Goal: Task Accomplishment & Management: Manage account settings

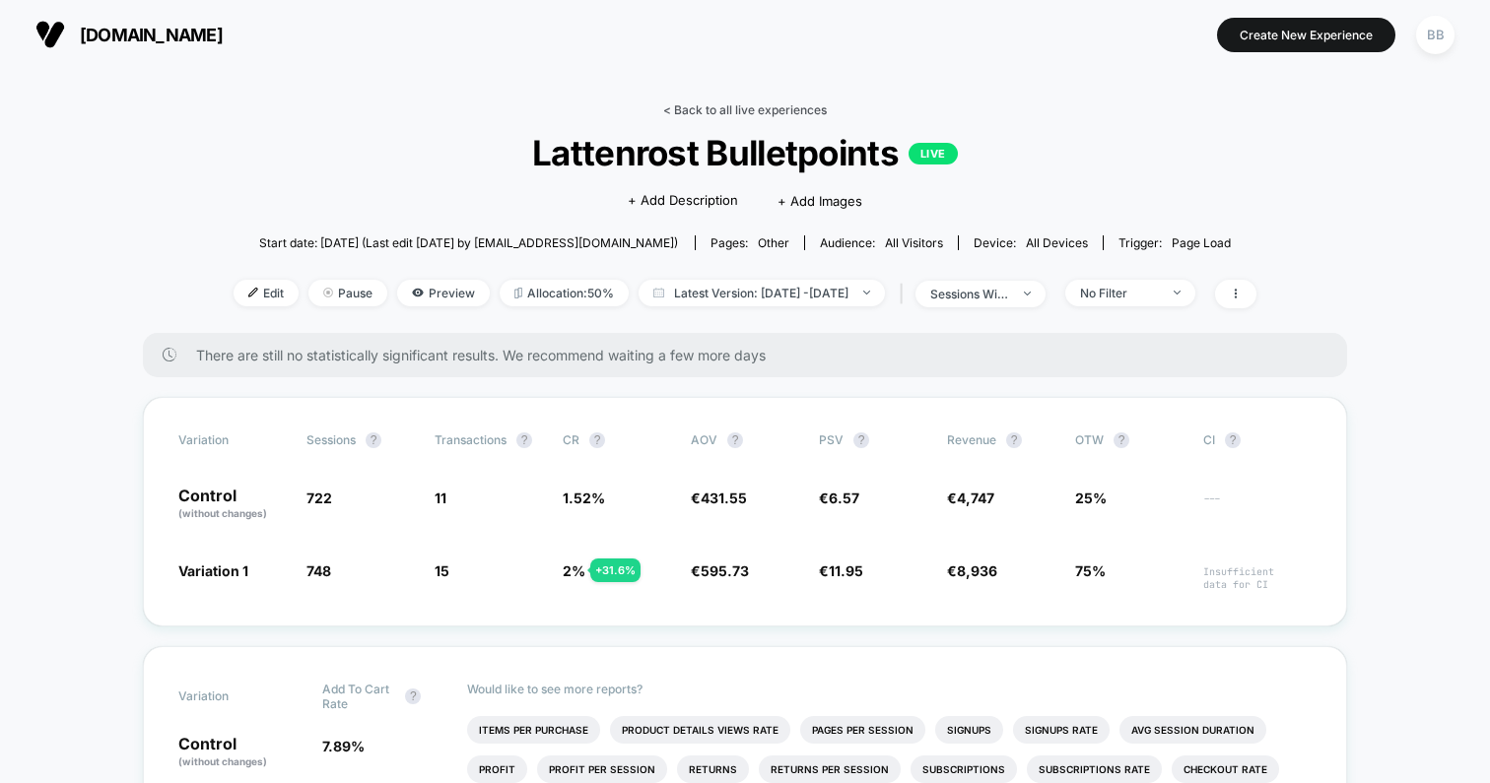
click at [714, 112] on link "< Back to all live experiences" at bounding box center [745, 109] width 164 height 15
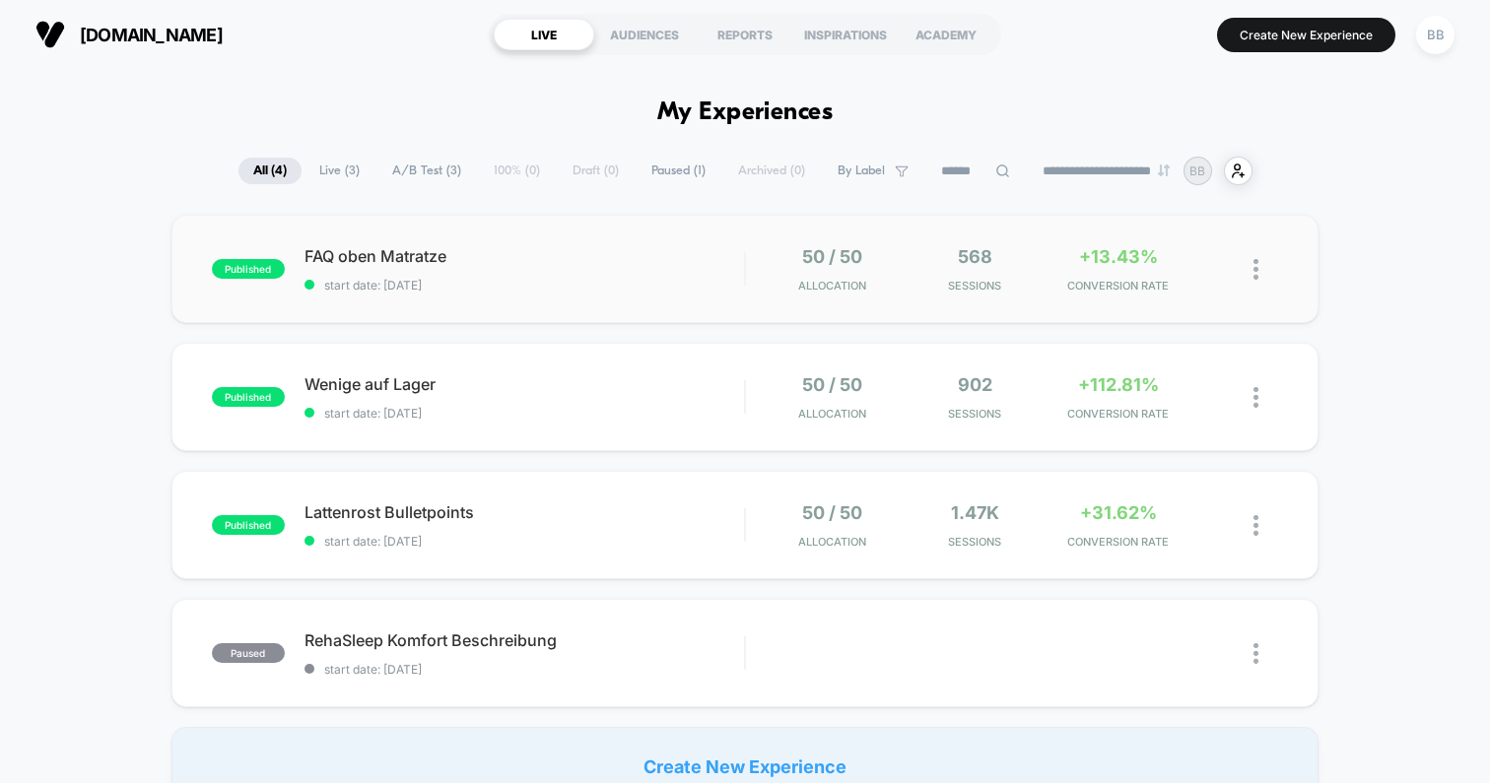
click at [571, 243] on div "published FAQ oben Matratze start date: [DATE] 50 / 50 Allocation 568 Sessions …" at bounding box center [744, 269] width 1147 height 108
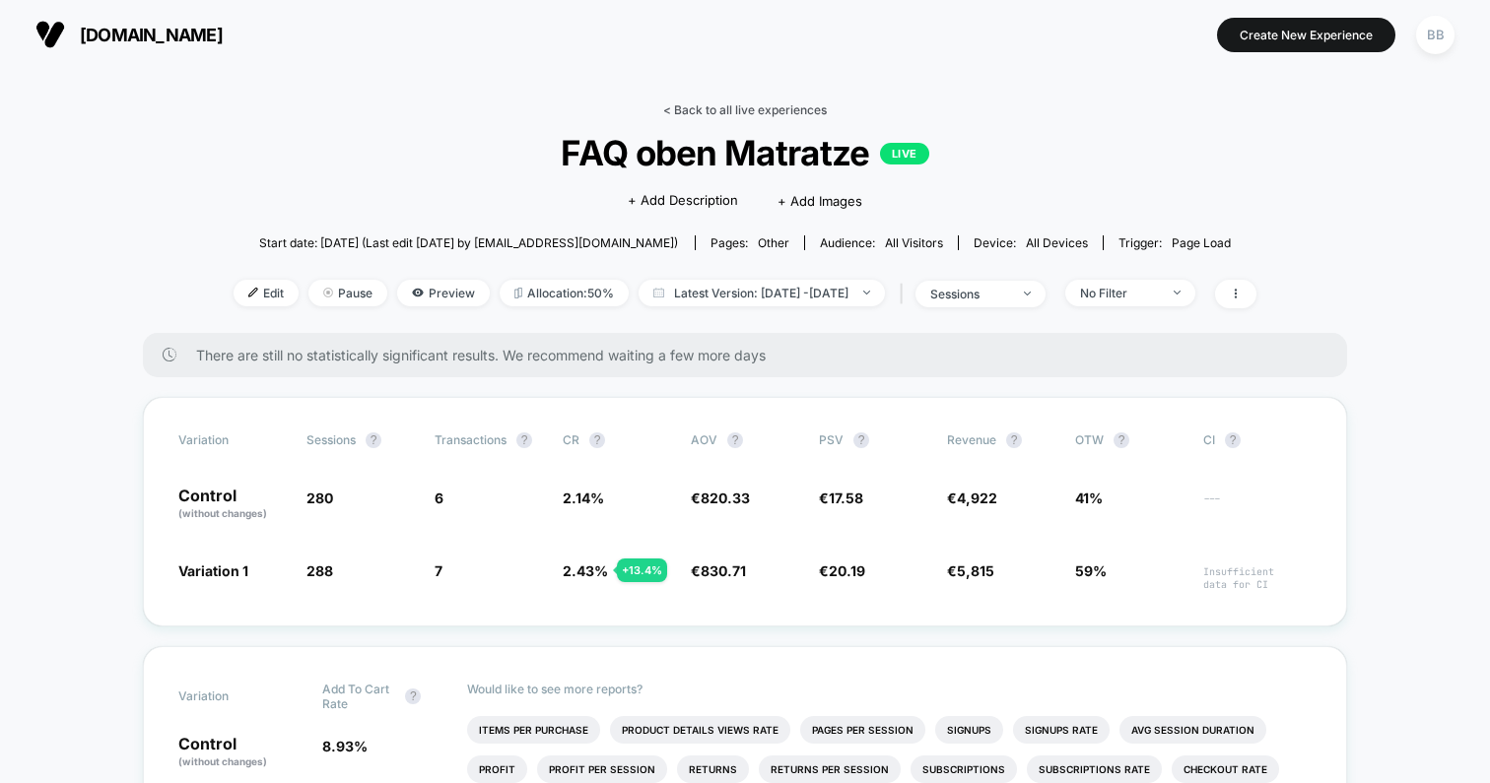
click at [703, 103] on link "< Back to all live experiences" at bounding box center [745, 109] width 164 height 15
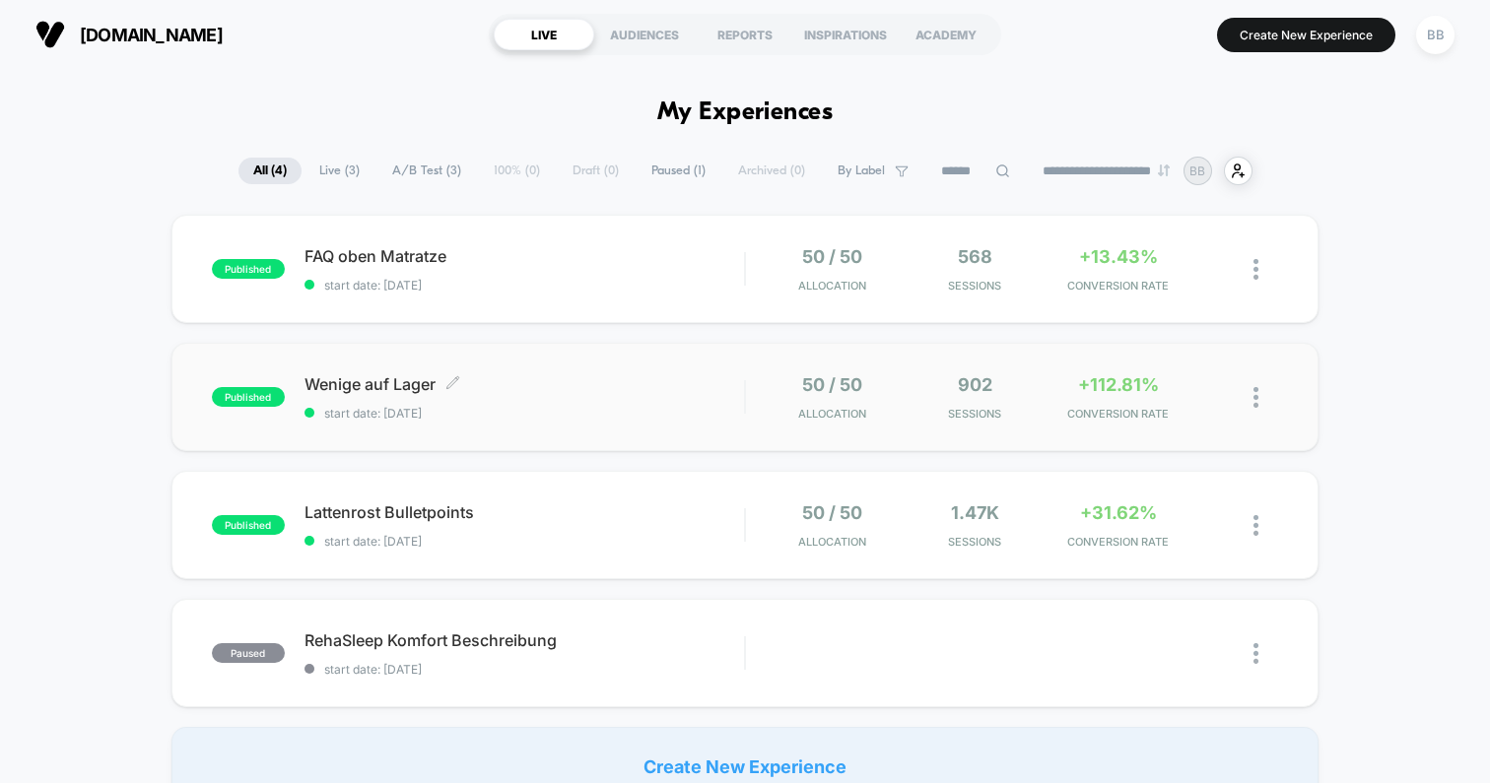
click at [567, 391] on span "Wenige auf Lager Click to edit experience details" at bounding box center [523, 384] width 439 height 20
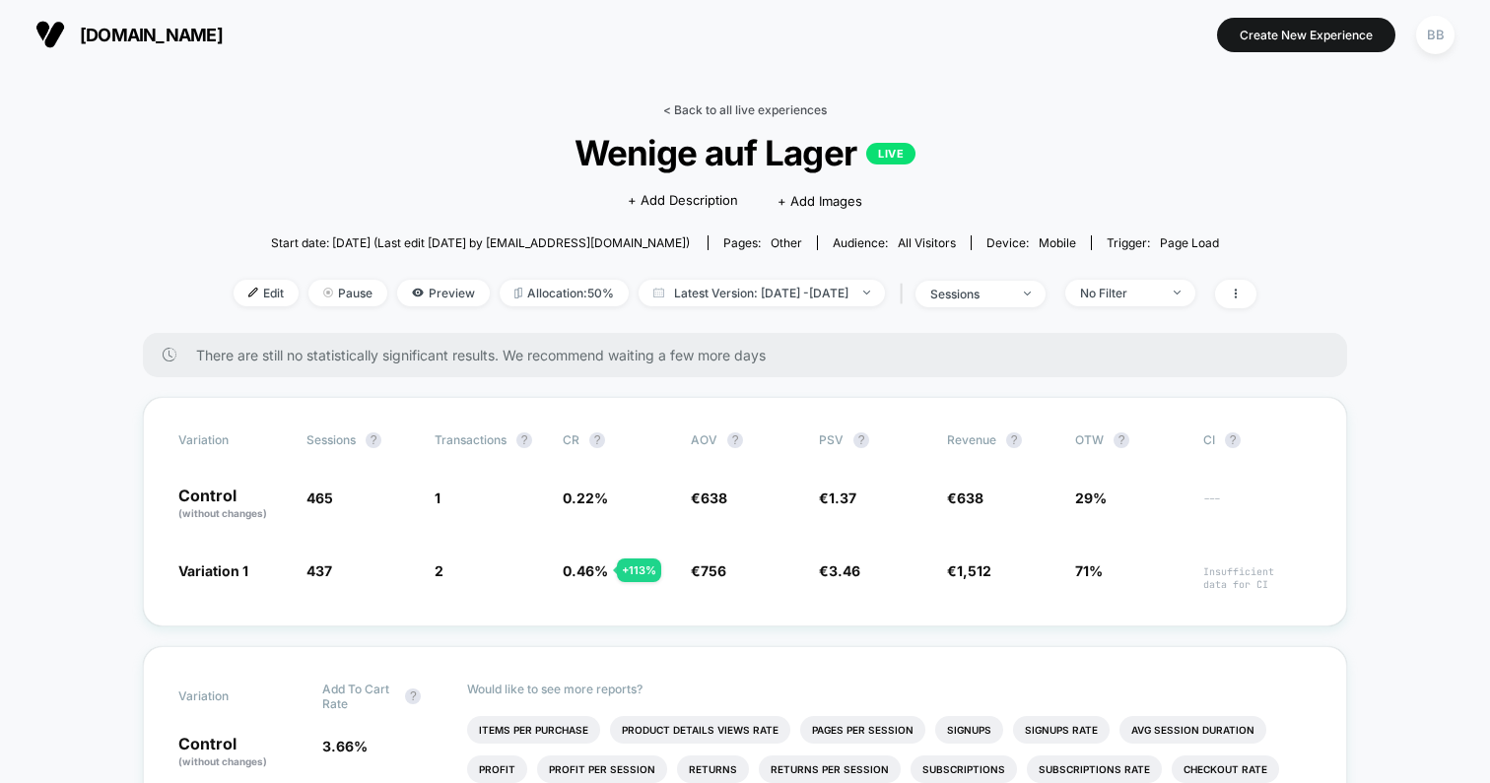
click at [718, 102] on link "< Back to all live experiences" at bounding box center [745, 109] width 164 height 15
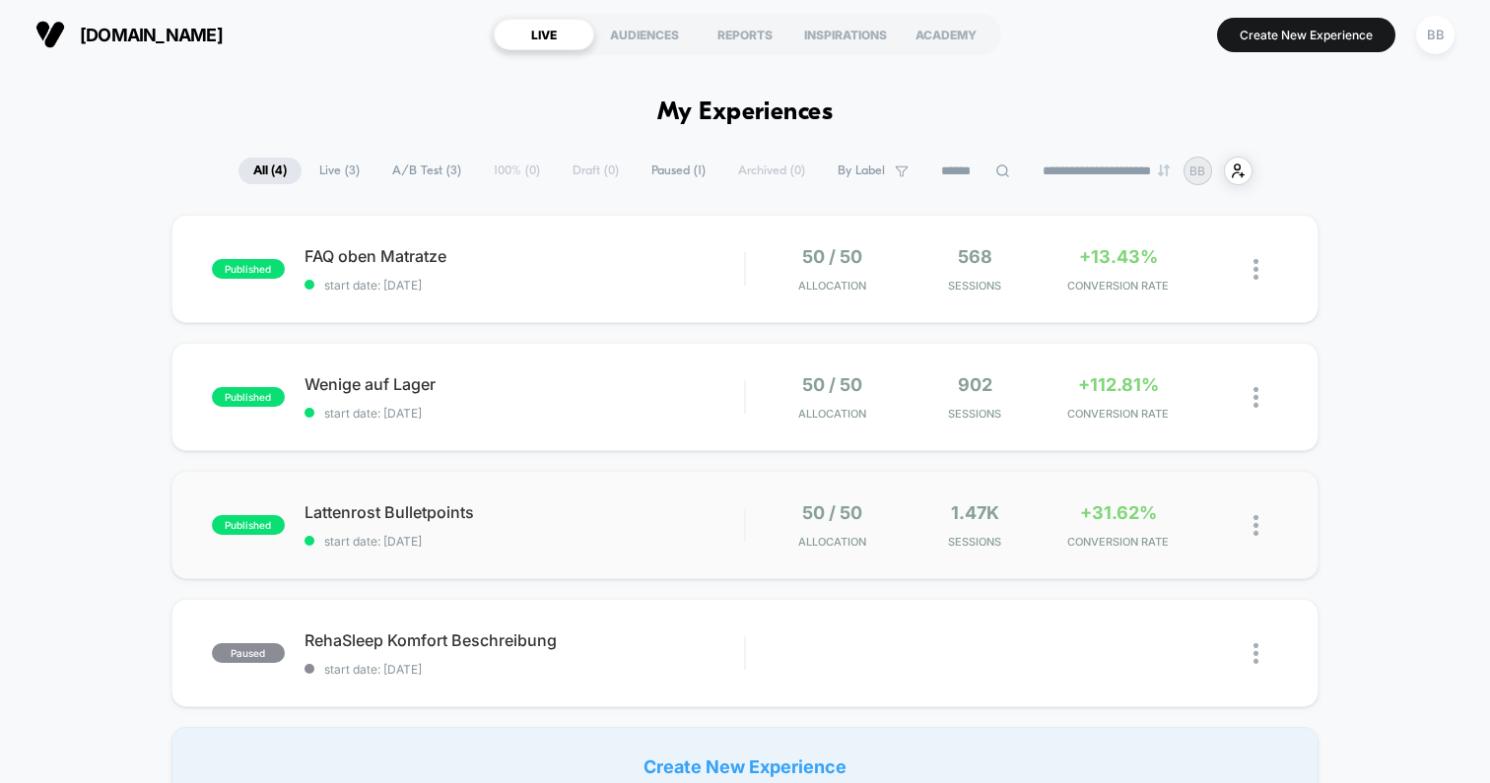
click at [585, 500] on div "published Lattenrost Bulletpoints start date: [DATE] 50 / 50 Allocation 1.47k S…" at bounding box center [744, 525] width 1147 height 108
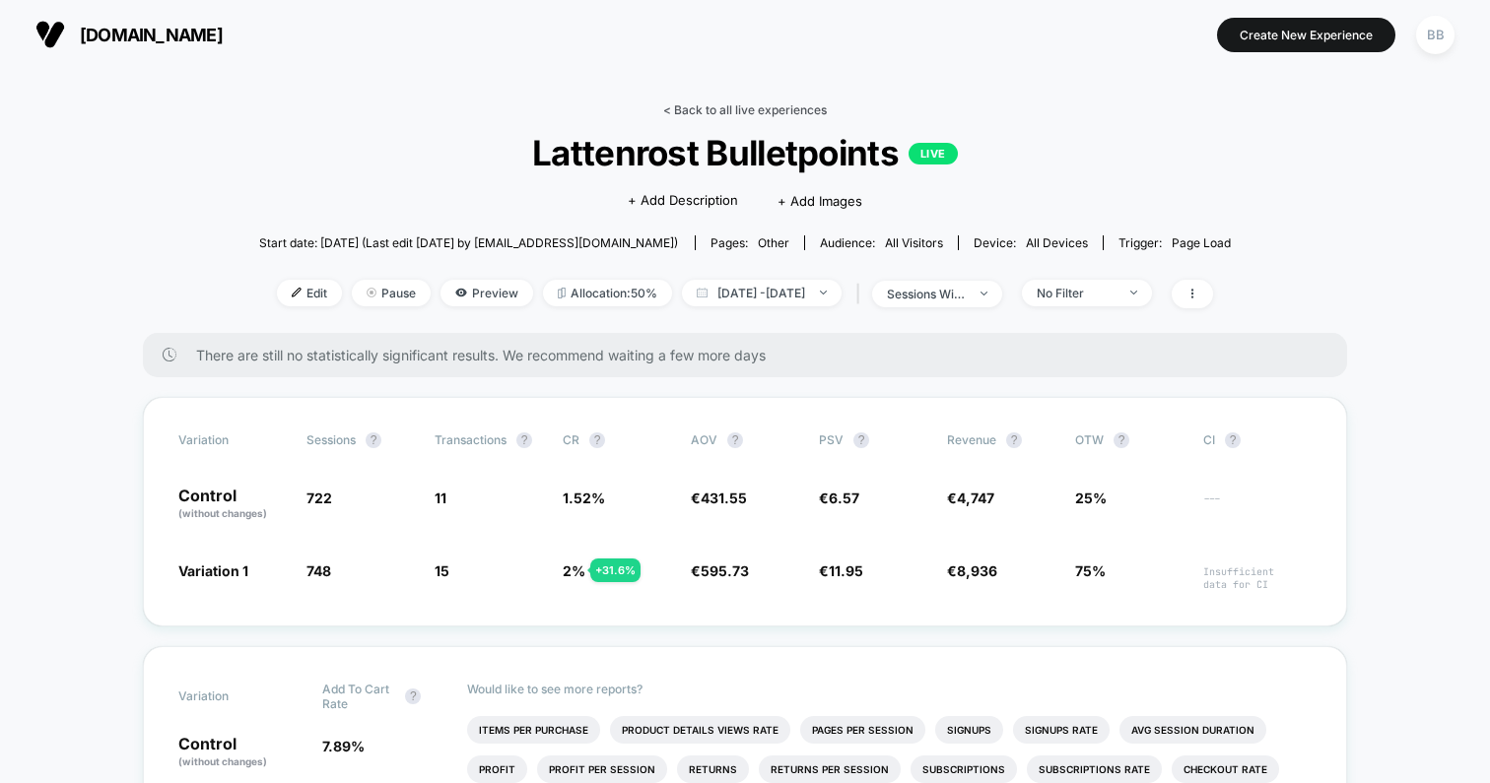
click at [728, 107] on link "< Back to all live experiences" at bounding box center [745, 109] width 164 height 15
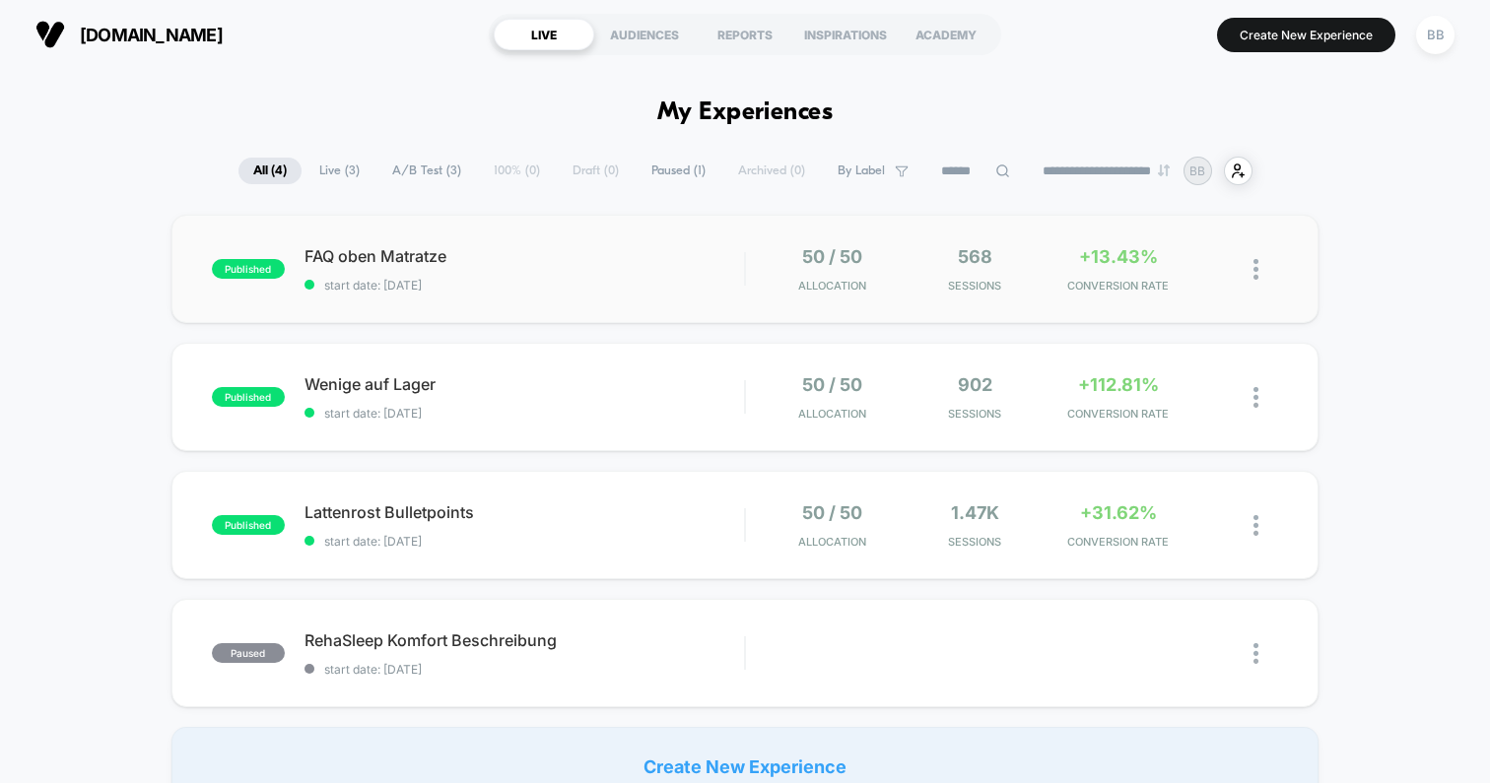
click at [585, 242] on div "published FAQ oben Matratze start date: [DATE] 50 / 50 Allocation 568 Sessions …" at bounding box center [744, 269] width 1147 height 108
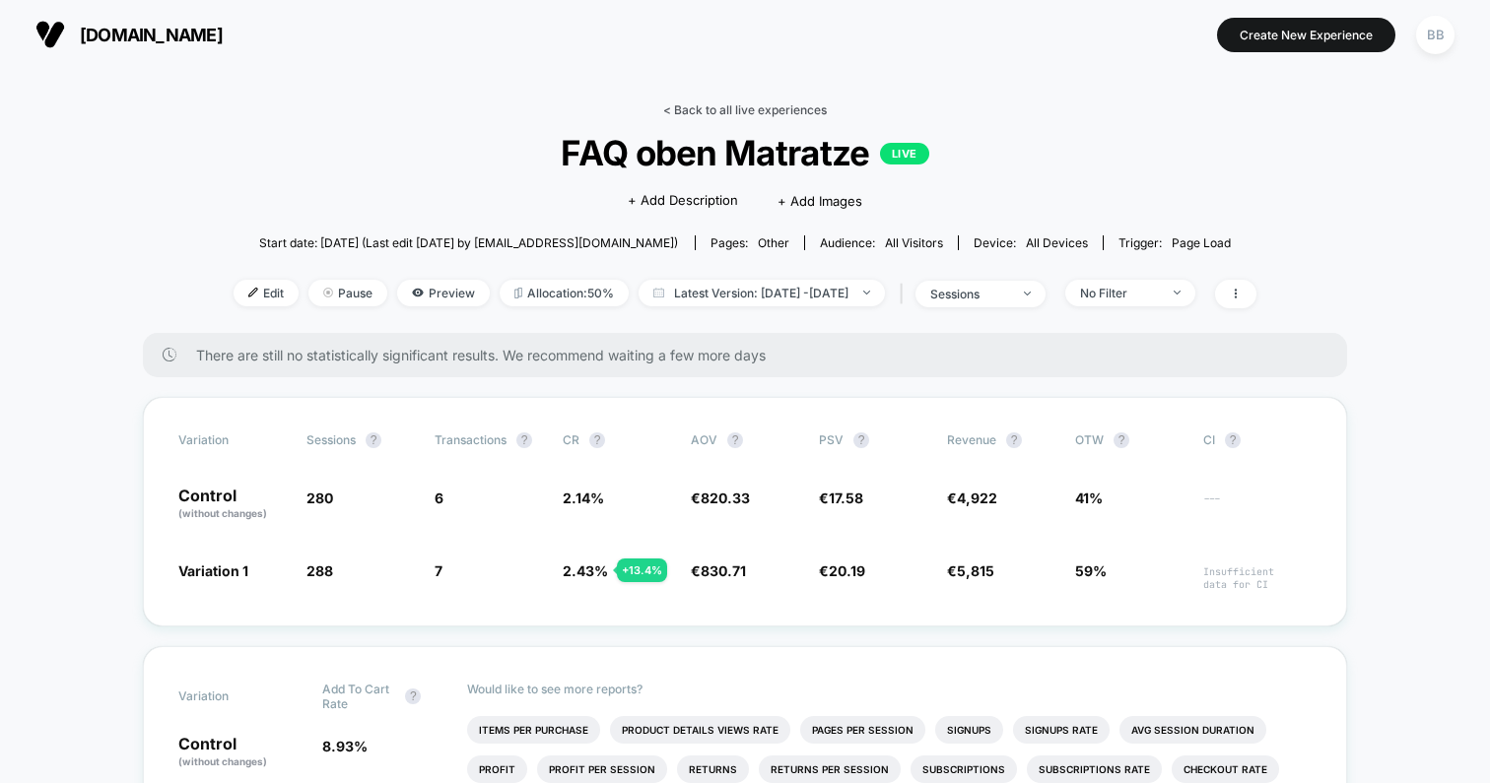
click at [715, 103] on link "< Back to all live experiences" at bounding box center [745, 109] width 164 height 15
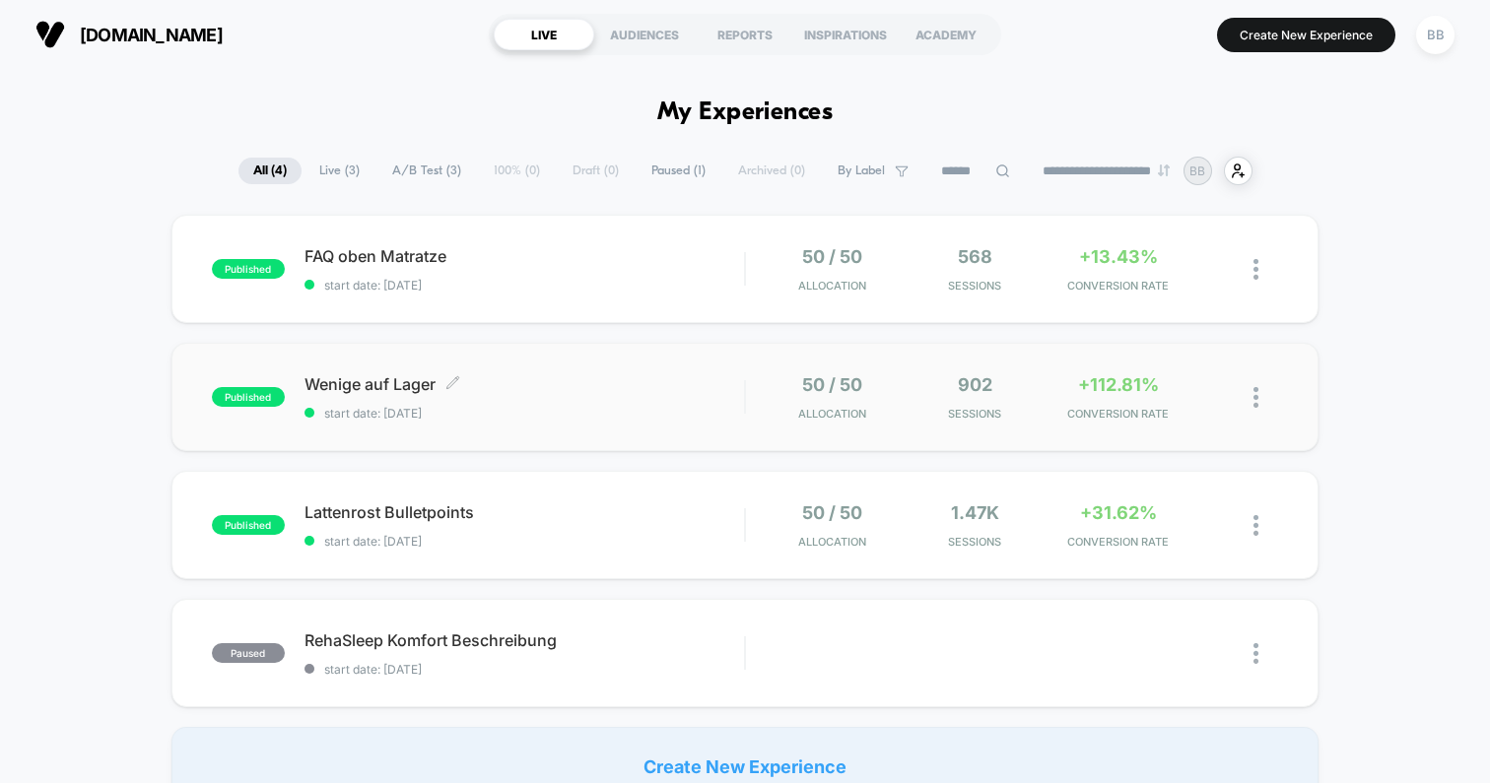
click at [588, 397] on div "Wenige auf Lager Click to edit experience details Click to edit experience deta…" at bounding box center [523, 397] width 439 height 46
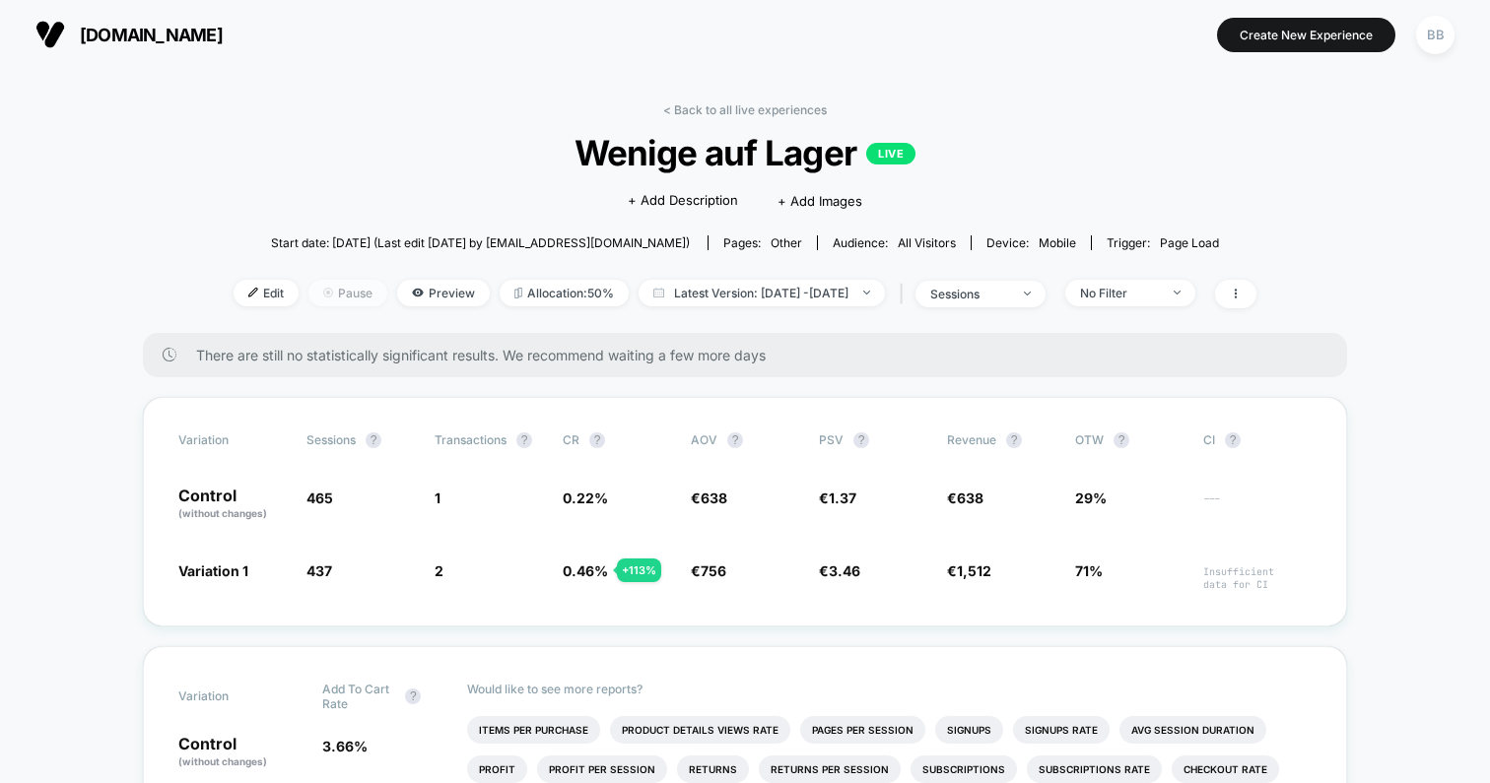
click at [321, 296] on span "Pause" at bounding box center [347, 293] width 79 height 27
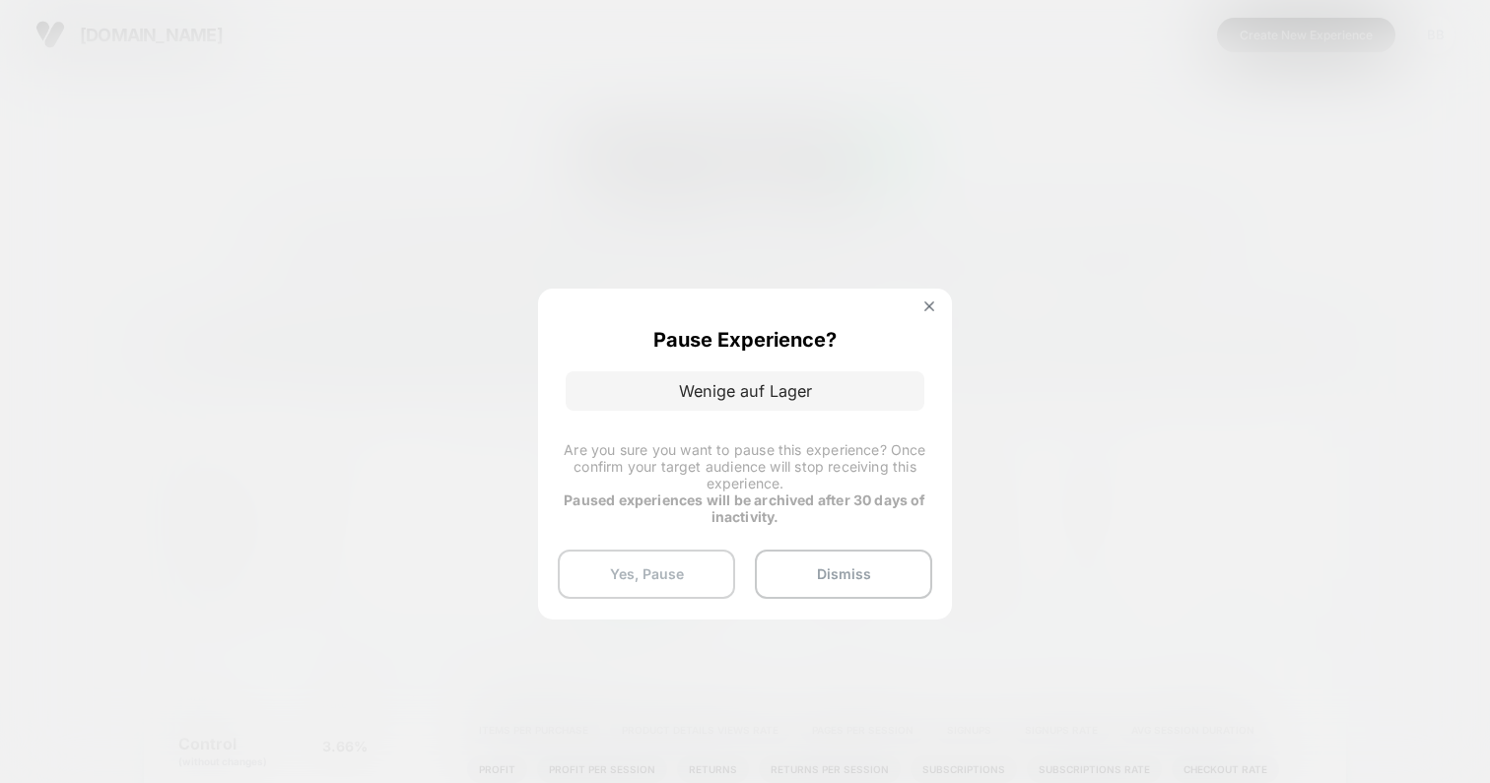
click at [622, 572] on button "Yes, Pause" at bounding box center [646, 574] width 177 height 49
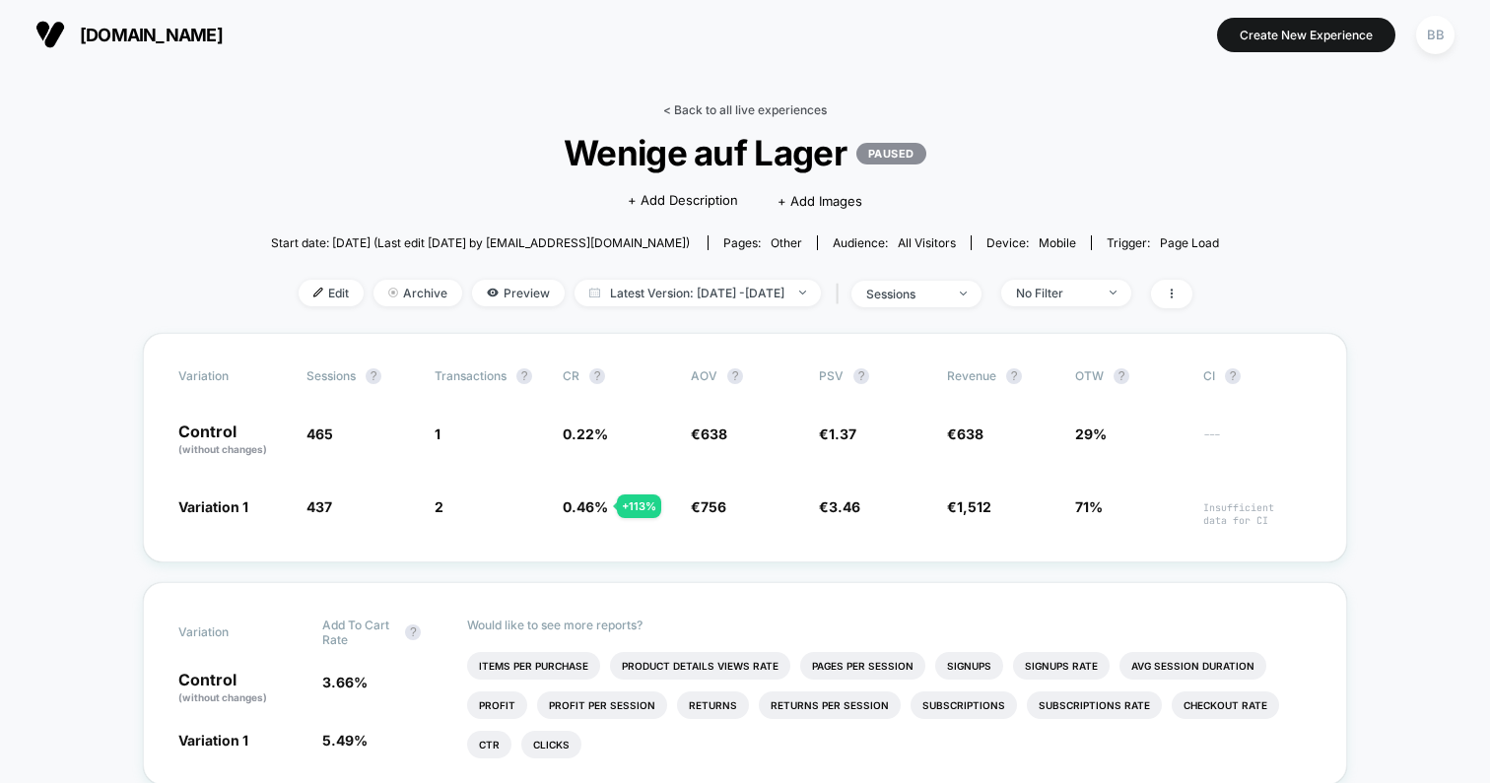
click at [713, 106] on link "< Back to all live experiences" at bounding box center [745, 109] width 164 height 15
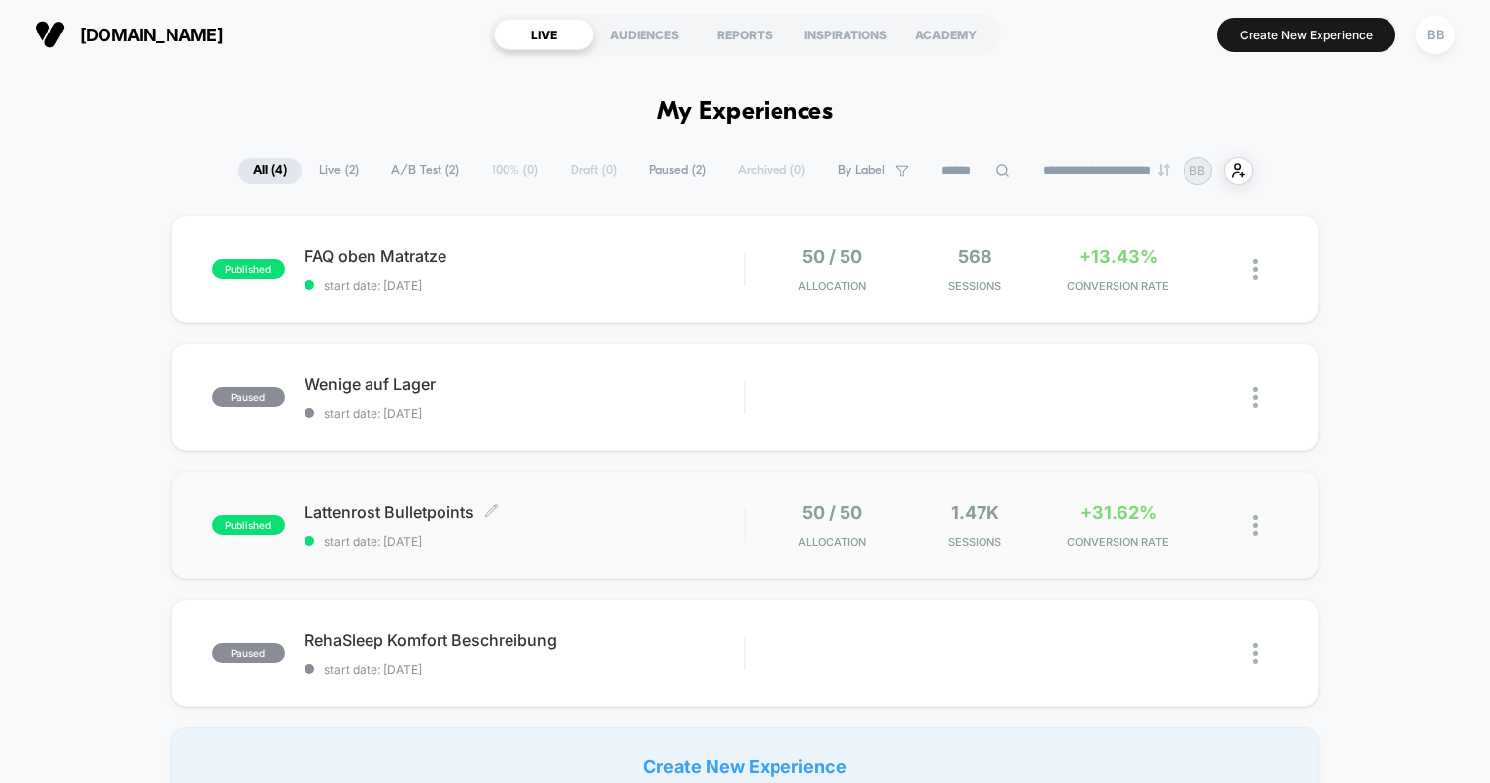
click at [660, 506] on span "Lattenrost Bulletpoints Click to edit experience details" at bounding box center [523, 512] width 439 height 20
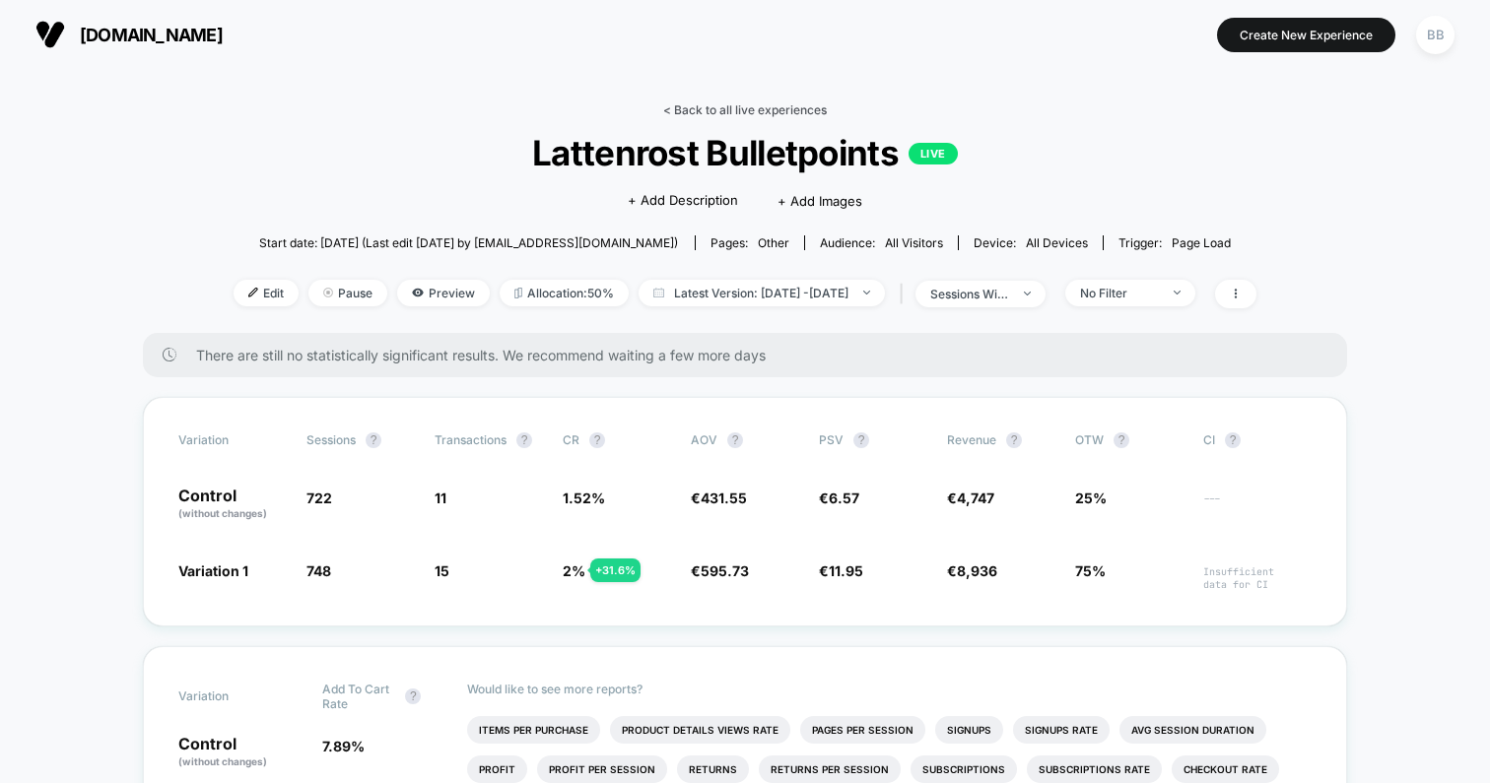
click at [701, 111] on link "< Back to all live experiences" at bounding box center [745, 109] width 164 height 15
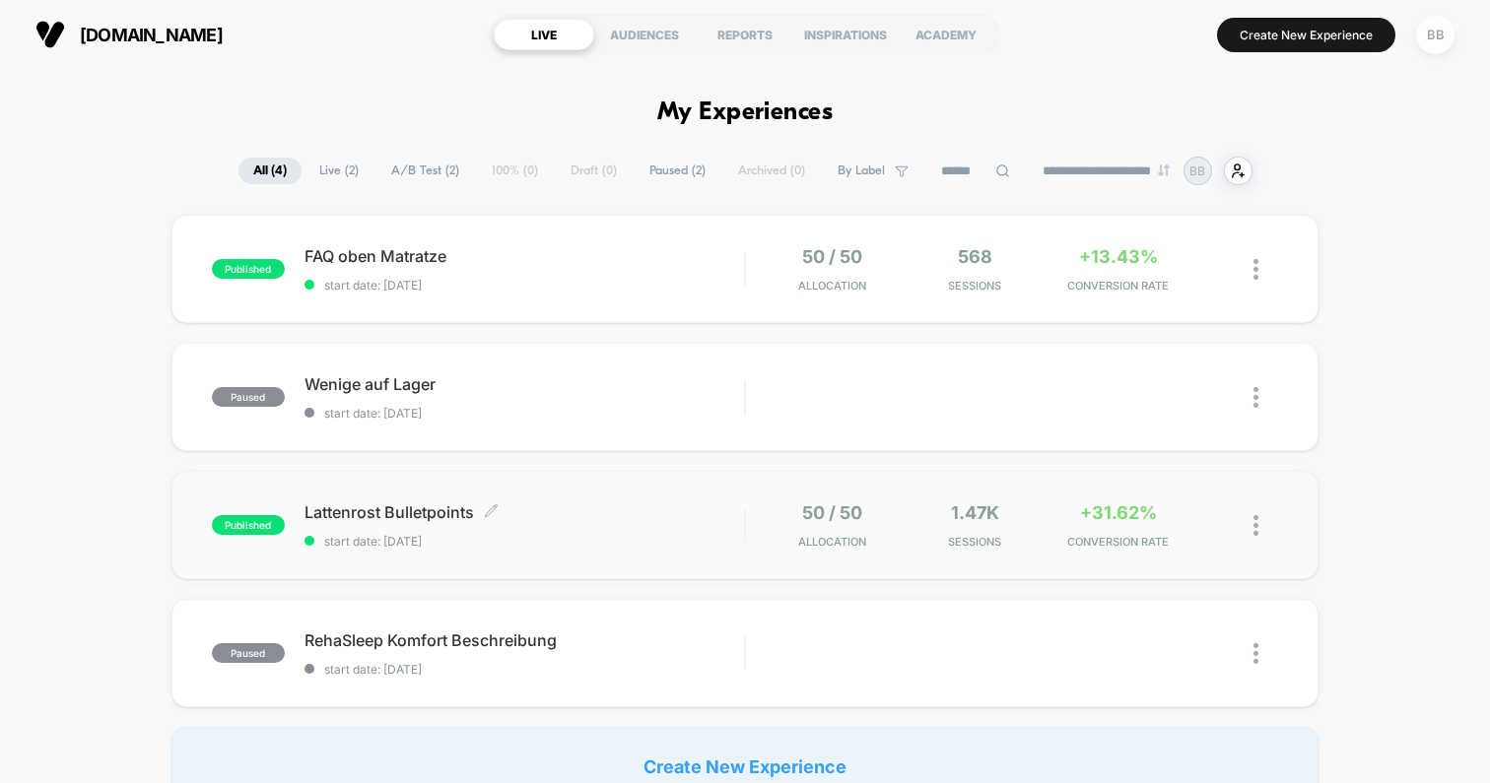
click at [619, 504] on span "Lattenrost Bulletpoints Click to edit experience details" at bounding box center [523, 512] width 439 height 20
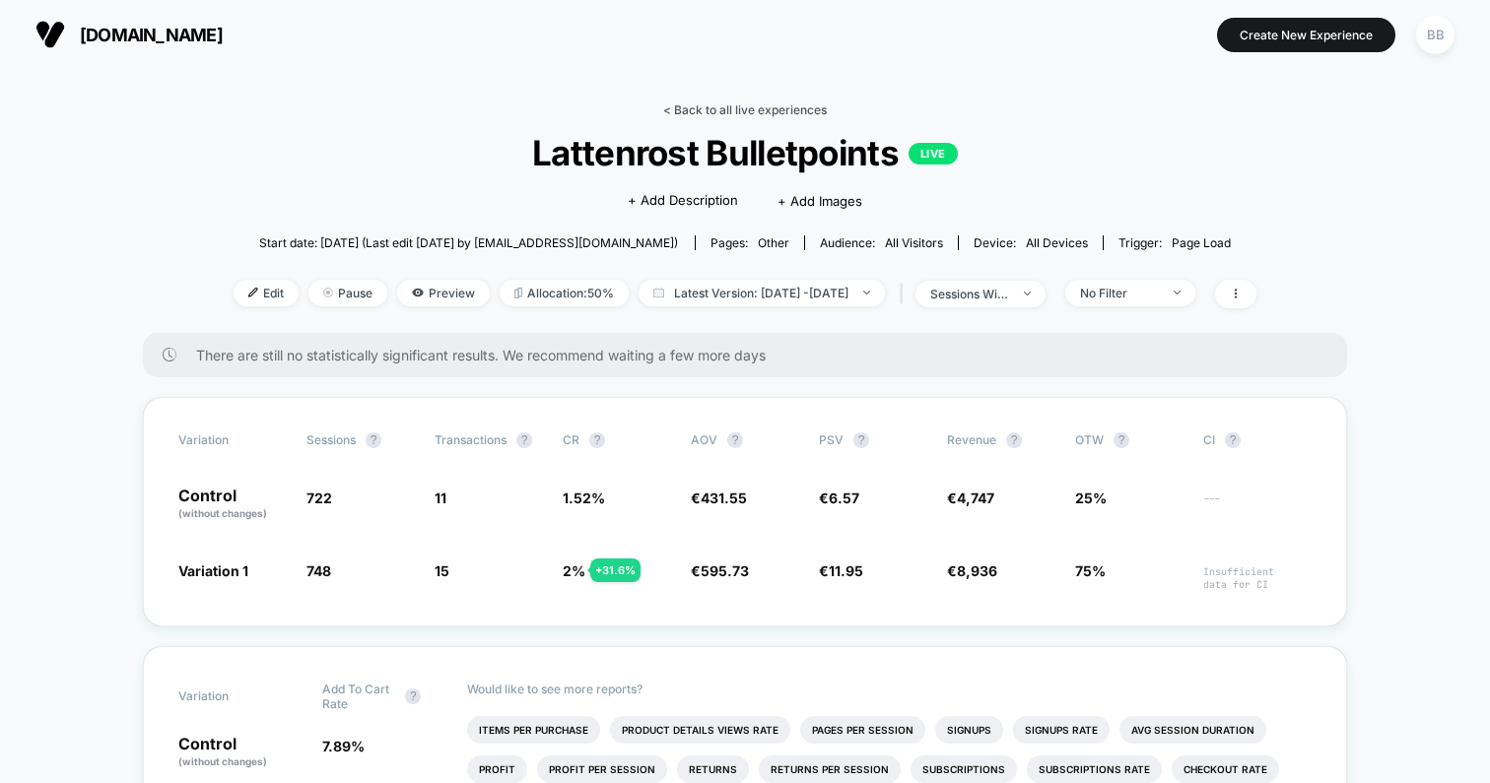
click at [702, 108] on link "< Back to all live experiences" at bounding box center [745, 109] width 164 height 15
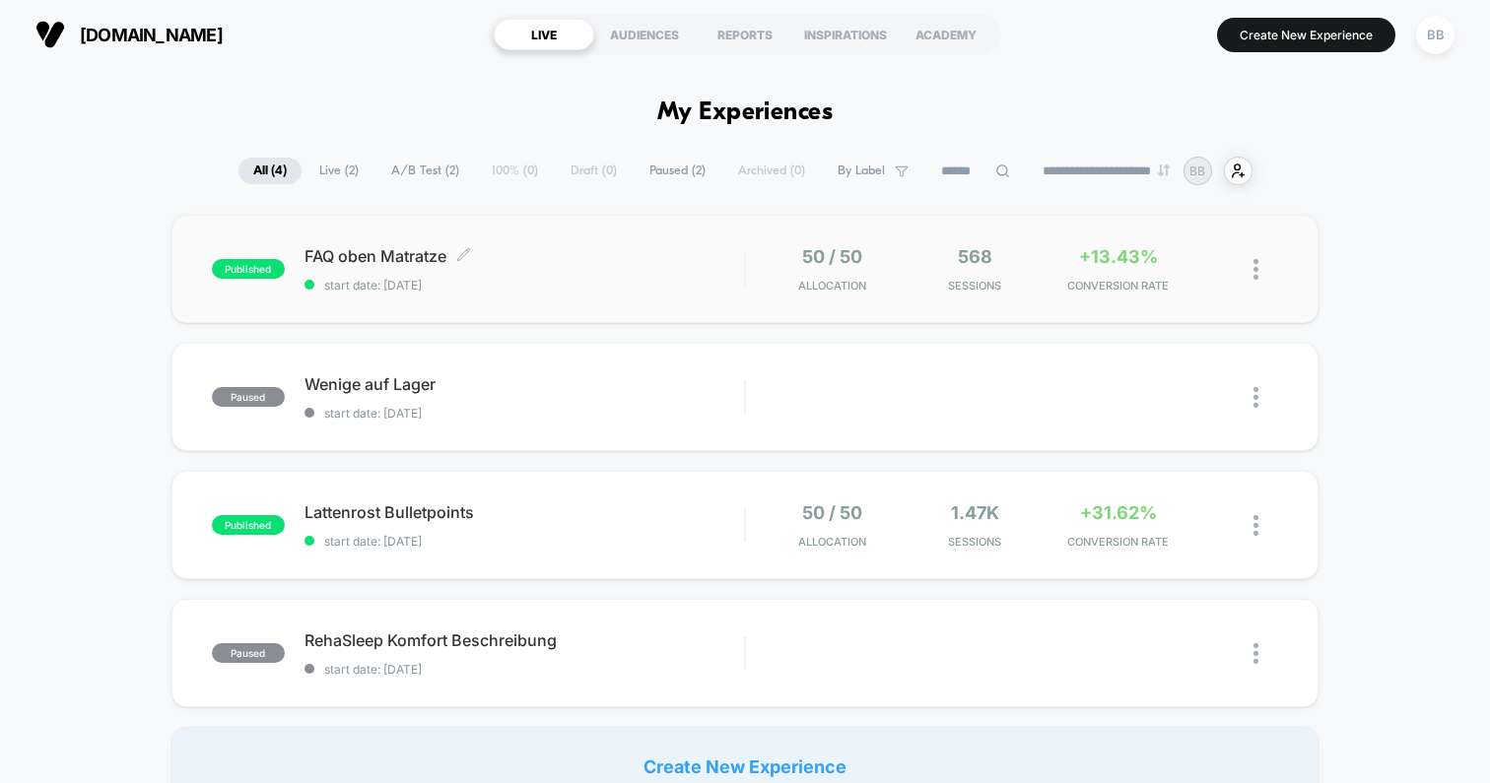
click at [641, 255] on span "FAQ oben Matratze Click to edit experience details" at bounding box center [523, 256] width 439 height 20
